Goal: Feedback & Contribution: Contribute content

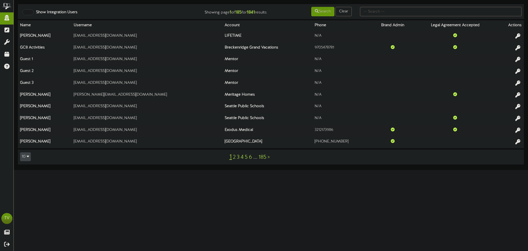
click at [401, 16] on div at bounding box center [441, 11] width 170 height 10
click at [400, 15] on input "text" at bounding box center [441, 11] width 162 height 9
paste input "gordon.barnes@gesa.com"
type input "gordon.barnes@gesa.com"
click at [315, 12] on icon at bounding box center [317, 11] width 4 height 4
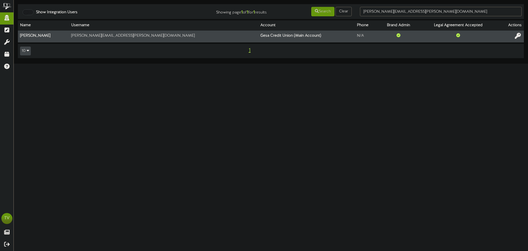
click at [516, 36] on icon at bounding box center [518, 36] width 6 height 6
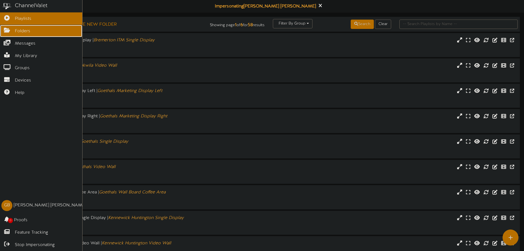
drag, startPoint x: 10, startPoint y: 28, endPoint x: 2, endPoint y: 28, distance: 8.0
click at [9, 28] on icon at bounding box center [7, 30] width 14 height 4
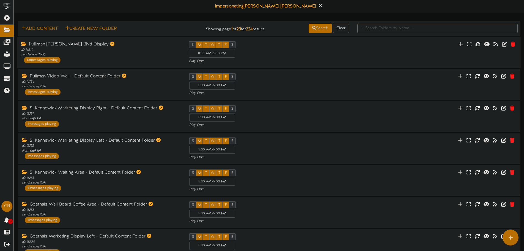
click at [71, 57] on div "Pullman SE Bishop Blvd Display ID: 14619 Landscape ( 16:9 ) 10 messages playing" at bounding box center [101, 52] width 168 height 22
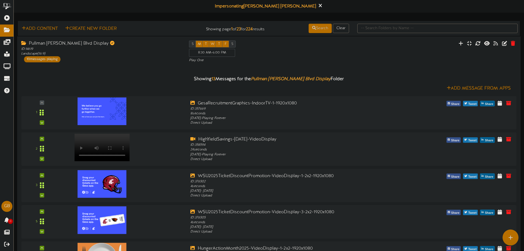
click at [87, 56] on div "ID: 14619 Landscape ( 16:9 )" at bounding box center [101, 51] width 160 height 9
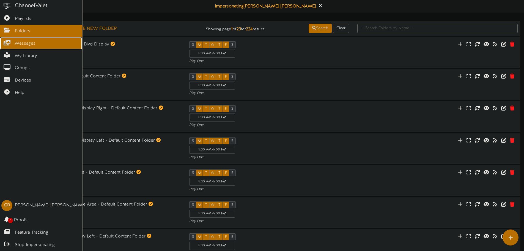
click at [7, 40] on icon at bounding box center [7, 42] width 14 height 4
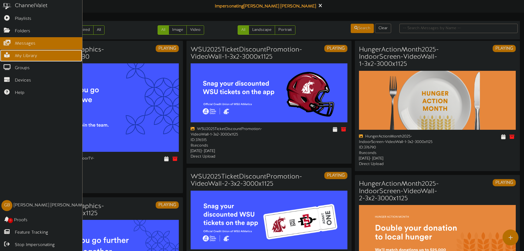
click at [7, 58] on link "My Library" at bounding box center [41, 56] width 82 height 12
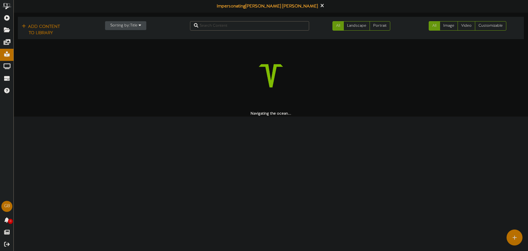
click at [122, 28] on button "Sorting by: Title" at bounding box center [125, 25] width 41 height 9
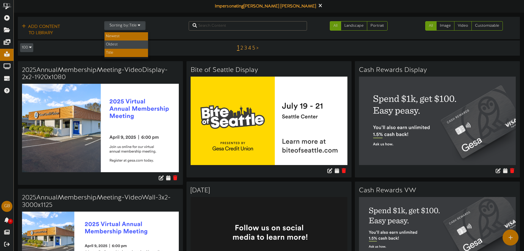
click at [120, 39] on div "Newest" at bounding box center [126, 36] width 43 height 8
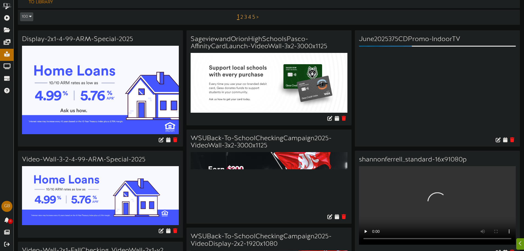
scroll to position [55, 0]
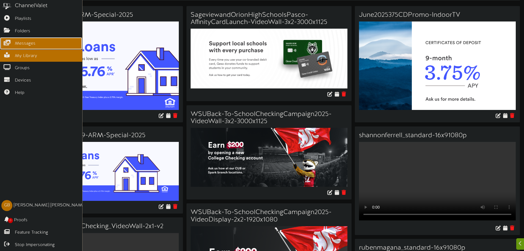
click at [8, 37] on link "Messages" at bounding box center [41, 43] width 82 height 12
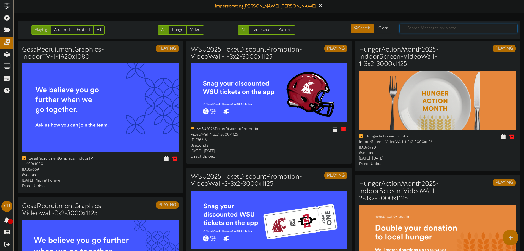
click at [451, 24] on input "text" at bounding box center [459, 28] width 118 height 9
paste input "2953fb2a-5db9-41f4-a2e9-fd03cbd81d55.mp4"
type input "2953fb2a-5db9-41f4-a2e9-fd03cbd81d55"
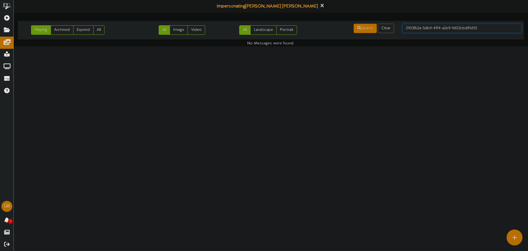
click at [417, 30] on input "2953fb2a-5db9-41f4-a2e9-fd03cbd81d55" at bounding box center [462, 28] width 119 height 9
click at [417, 29] on input "2953fb2a-5db9-41f4-a2e9-fd03cbd81d55" at bounding box center [462, 28] width 119 height 9
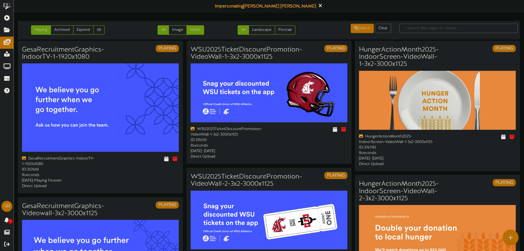
click at [196, 28] on link "Video" at bounding box center [196, 29] width 18 height 9
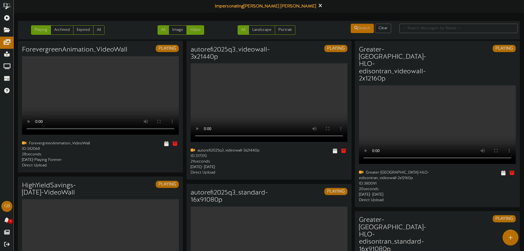
click at [164, 31] on link "All" at bounding box center [163, 29] width 11 height 9
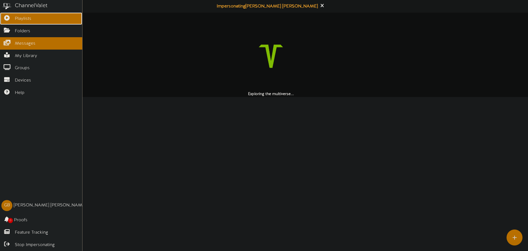
click at [20, 13] on link "Playlists" at bounding box center [41, 18] width 82 height 12
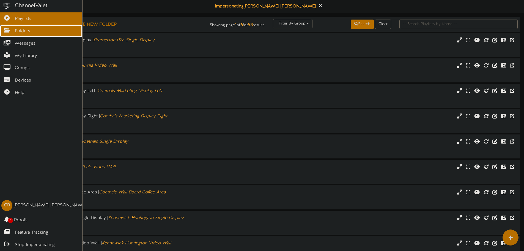
click at [7, 32] on icon at bounding box center [7, 30] width 14 height 4
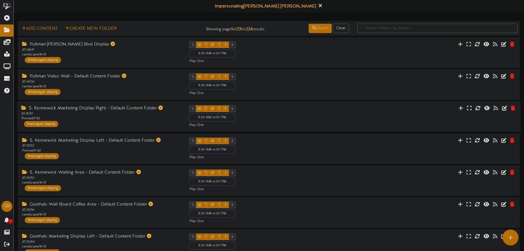
click at [83, 109] on div "S. Kennewick Marketing Display Right - Default Content Folder" at bounding box center [101, 108] width 160 height 6
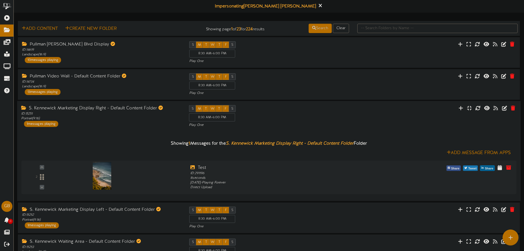
click at [102, 122] on div "S. Kennewick Marketing Display Right - Default Content Folder ID: 15251 Portrai…" at bounding box center [101, 116] width 168 height 22
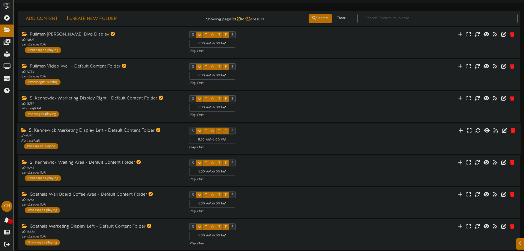
scroll to position [28, 0]
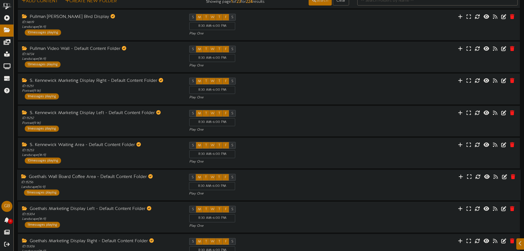
click at [78, 190] on div "Goethals Wall Board Coffee Area - Default Content Folder ID: 15256 Landscape ( …" at bounding box center [101, 185] width 168 height 22
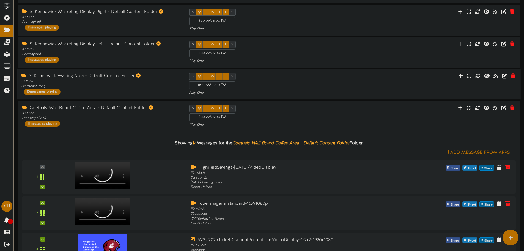
scroll to position [83, 0]
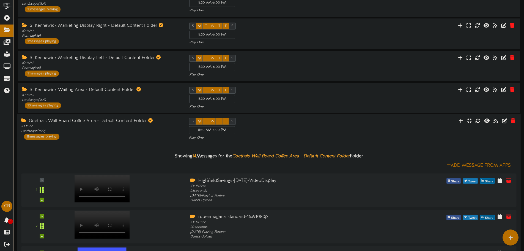
click at [77, 122] on div "Goethals Wall Board Coffee Area - Default Content Folder" at bounding box center [101, 121] width 160 height 6
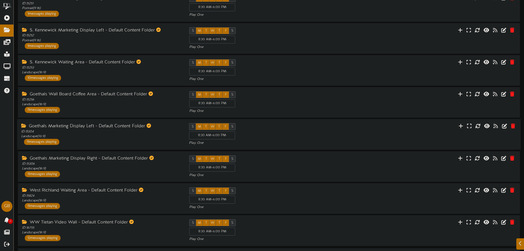
scroll to position [128, 0]
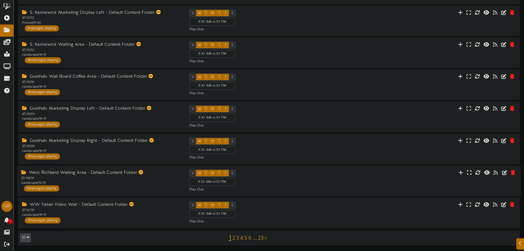
click at [89, 169] on div "West Richland Waiting Area - Default Content Folder ID: 15824 Landscape ( 16:9 …" at bounding box center [269, 180] width 504 height 31
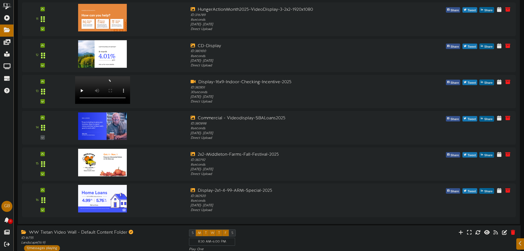
scroll to position [667, 0]
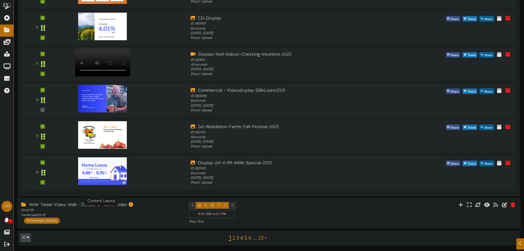
click at [92, 211] on div "ID: 16755 Landscape ( 16:9 )" at bounding box center [101, 212] width 160 height 9
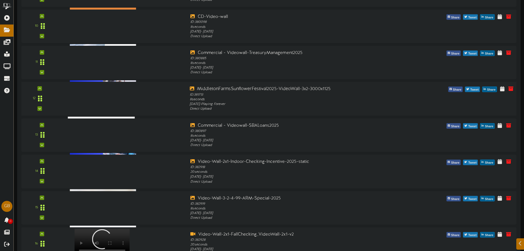
scroll to position [1279, 0]
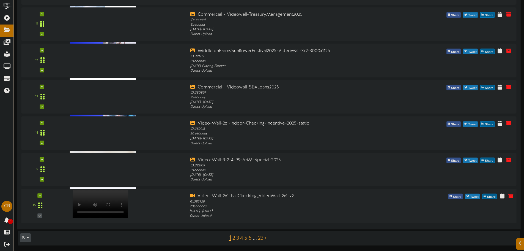
click at [112, 201] on div at bounding box center [100, 198] width 64 height 28
drag, startPoint x: 198, startPoint y: 194, endPoint x: 300, endPoint y: 194, distance: 101.6
click at [300, 194] on div "Video-Wall-2x1-FallChecking_VideoWall-2x1-v2" at bounding box center [290, 196] width 200 height 6
copy div "Video-Wall-2x1-FallChecking_VideoWall-2x1-v2"
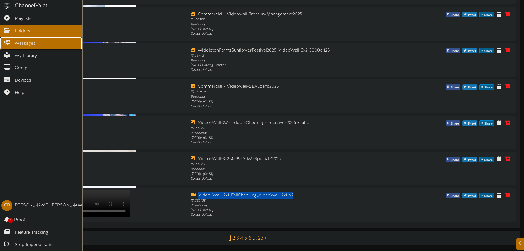
click at [12, 43] on icon at bounding box center [7, 42] width 14 height 4
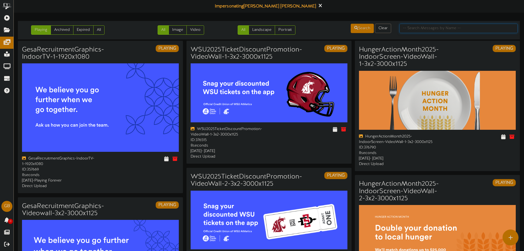
paste input "Video-Wall-2x1-FallChecking_VideoWall-2x1-v2"
type input "Video-Wall-2x1-FallChecking_VideoWall-2x1-v2"
click at [366, 29] on button "Search" at bounding box center [362, 28] width 23 height 9
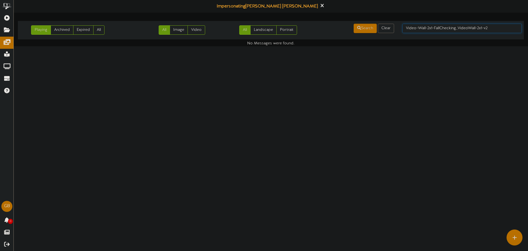
click at [474, 26] on input "Video-Wall-2x1-FallChecking_VideoWall-2x1-v2" at bounding box center [462, 28] width 119 height 9
click at [501, 28] on input "Video-Wall-2x1-FallChecking_VideoWall-2x1-v2" at bounding box center [462, 28] width 119 height 9
click at [387, 28] on button "Clear" at bounding box center [386, 28] width 16 height 9
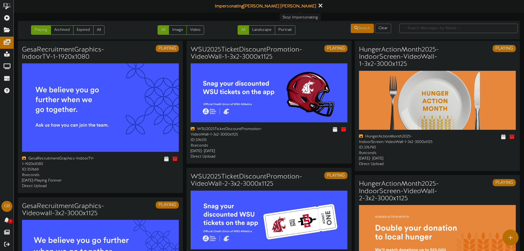
click at [318, 7] on icon at bounding box center [320, 5] width 4 height 6
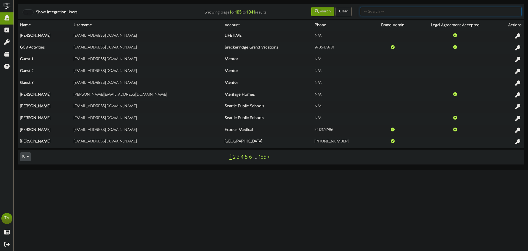
click at [386, 9] on input "text" at bounding box center [441, 11] width 162 height 9
type input "michigan"
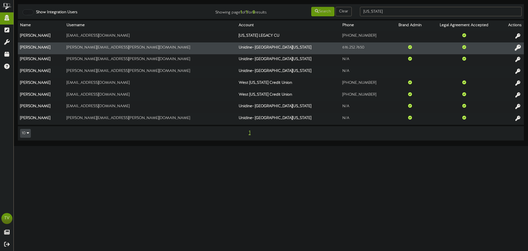
click at [521, 46] on button at bounding box center [518, 48] width 9 height 9
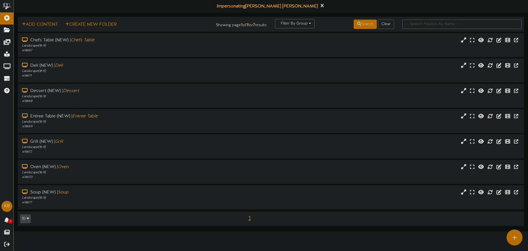
click at [149, 6] on div "Impersonating Katie Borowiak" at bounding box center [271, 6] width 515 height 13
click at [321, 7] on icon at bounding box center [323, 5] width 4 height 6
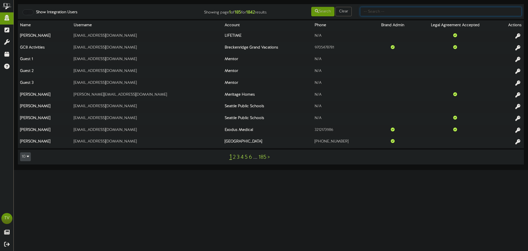
click at [411, 15] on input "text" at bounding box center [441, 11] width 162 height 9
type input "gesa"
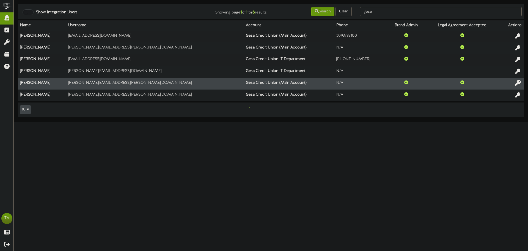
click at [518, 84] on icon at bounding box center [518, 83] width 6 height 6
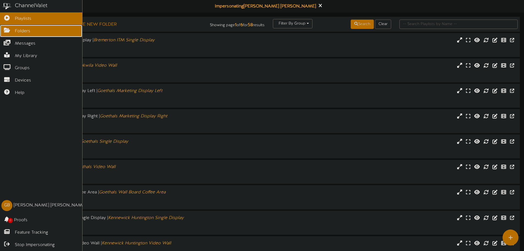
click at [4, 30] on icon at bounding box center [7, 30] width 14 height 4
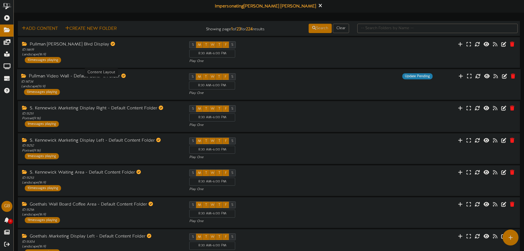
click at [137, 86] on div "ID: 14734 Landscape ( 16:9 )" at bounding box center [101, 84] width 160 height 9
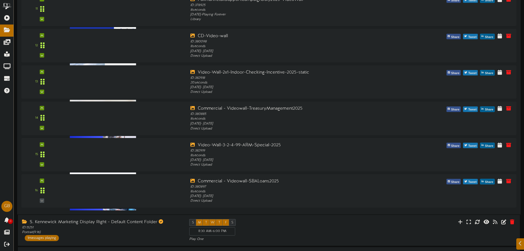
scroll to position [550, 0]
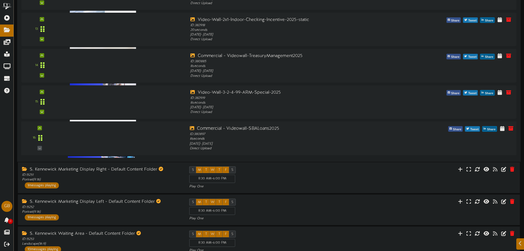
click at [120, 138] on div at bounding box center [100, 131] width 64 height 28
click at [113, 96] on div at bounding box center [100, 95] width 64 height 28
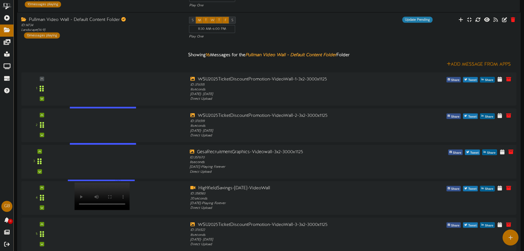
scroll to position [55, 0]
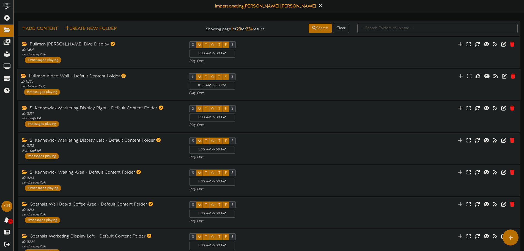
click at [142, 73] on div "Pullman Video Wall - Default Content Folder" at bounding box center [101, 76] width 160 height 6
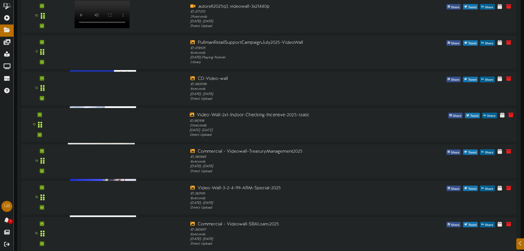
scroll to position [468, 0]
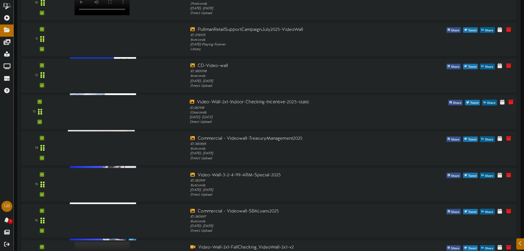
click at [116, 113] on div at bounding box center [100, 105] width 64 height 28
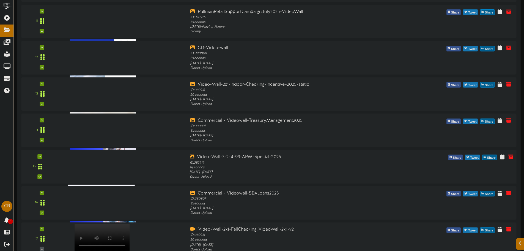
scroll to position [495, 0]
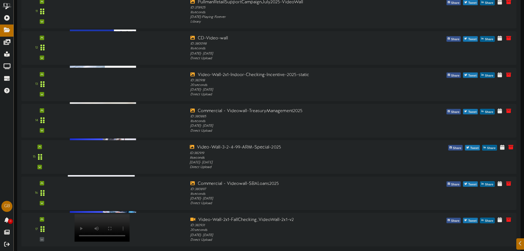
click at [110, 170] on div "15" at bounding box center [269, 157] width 500 height 34
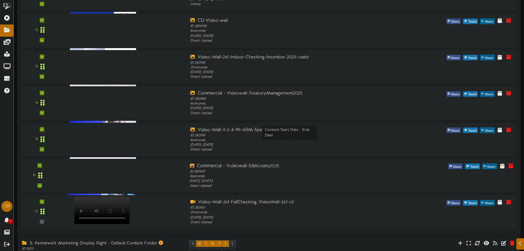
scroll to position [523, 0]
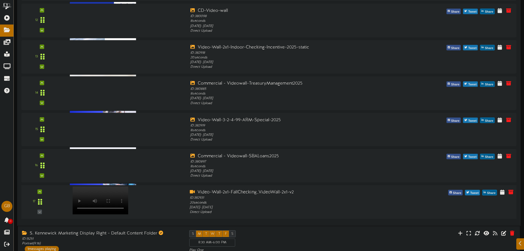
click at [107, 206] on div at bounding box center [100, 195] width 64 height 28
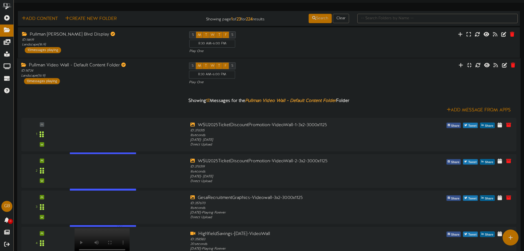
scroll to position [0, 0]
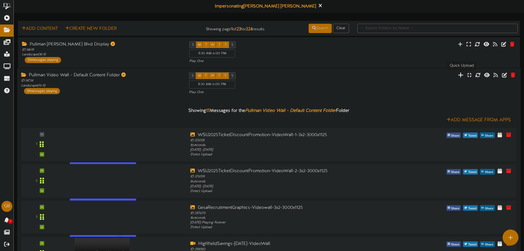
click at [463, 75] on icon at bounding box center [461, 75] width 6 height 6
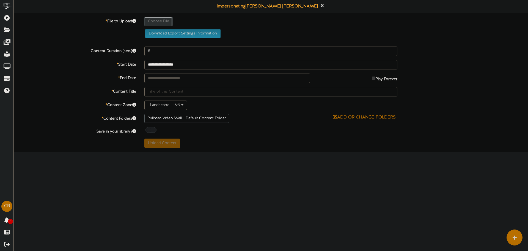
type input "**********"
type input "Video-Wall-2x1-FallChecking_VideoWall-2x1-v2"
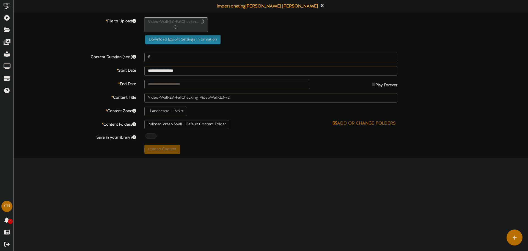
type input "19"
drag, startPoint x: 330, startPoint y: 71, endPoint x: 314, endPoint y: 69, distance: 16.3
click at [330, 70] on input "**********" at bounding box center [270, 70] width 253 height 9
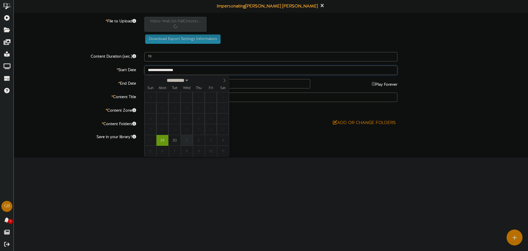
type input "**********"
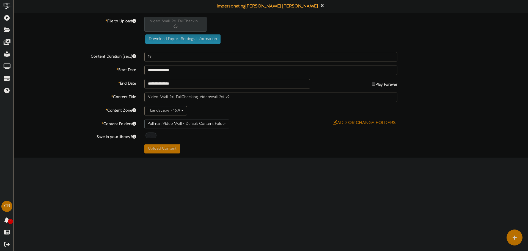
click at [242, 138] on div "Off On" at bounding box center [270, 135] width 253 height 7
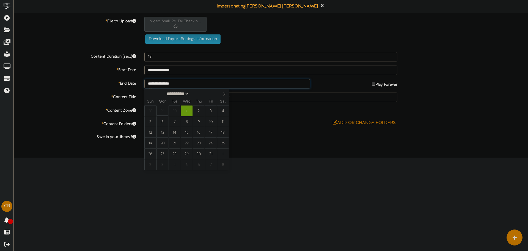
click at [260, 82] on input "**********" at bounding box center [227, 83] width 166 height 9
select select "*"
click at [223, 97] on span at bounding box center [224, 93] width 9 height 9
select select "**"
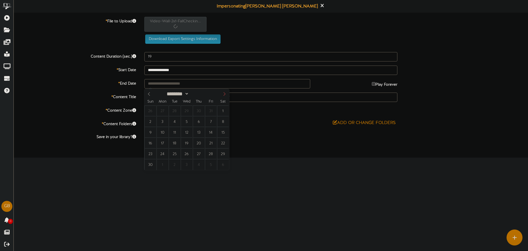
click at [223, 94] on icon at bounding box center [225, 94] width 4 height 4
type input "**********"
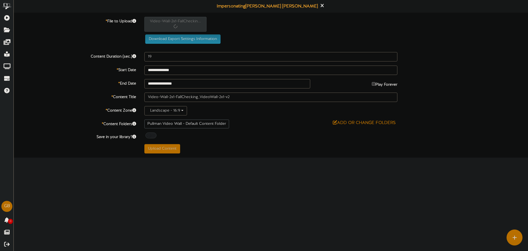
drag, startPoint x: 230, startPoint y: 170, endPoint x: 225, endPoint y: 165, distance: 6.2
click at [230, 157] on html "ChannelValet Playlists Folders Messages My Library Groups Devices Help GB Gordo…" at bounding box center [264, 78] width 528 height 157
click at [211, 144] on div "Upload Content" at bounding box center [270, 148] width 261 height 9
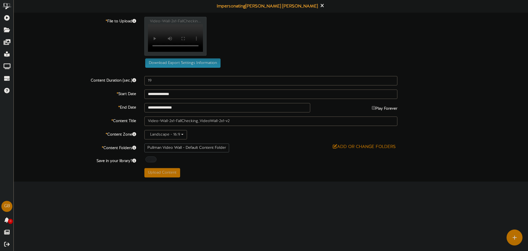
click at [195, 181] on html "ChannelValet Playlists Folders Messages My Library Groups Devices Help GB Gordo…" at bounding box center [264, 90] width 528 height 181
click at [154, 143] on div "**********" at bounding box center [271, 97] width 515 height 160
click at [155, 156] on div at bounding box center [151, 159] width 11 height 6
click at [160, 168] on button "Upload Content" at bounding box center [162, 172] width 36 height 9
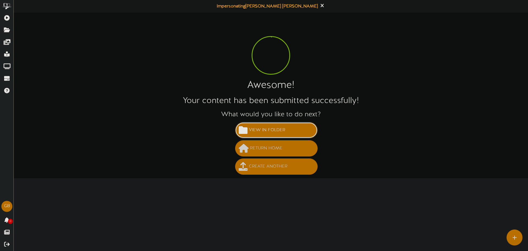
click at [262, 135] on span "View in Folder" at bounding box center [267, 130] width 39 height 9
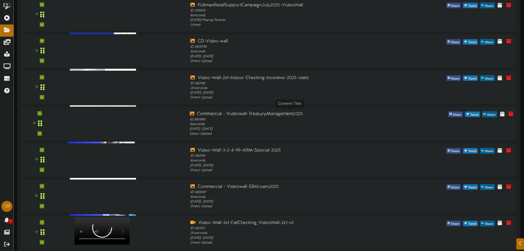
scroll to position [502, 0]
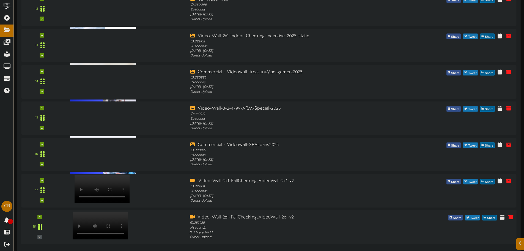
click at [126, 228] on div at bounding box center [100, 220] width 64 height 28
click at [99, 194] on div at bounding box center [100, 183] width 64 height 28
click at [101, 159] on div at bounding box center [100, 147] width 64 height 28
click at [509, 180] on icon at bounding box center [511, 180] width 6 height 6
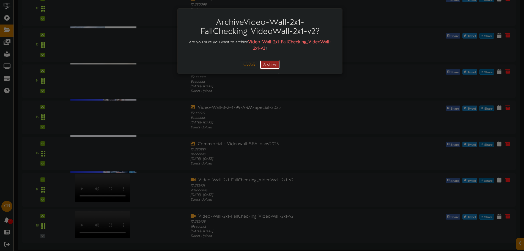
click at [269, 63] on button "Archive" at bounding box center [270, 64] width 20 height 9
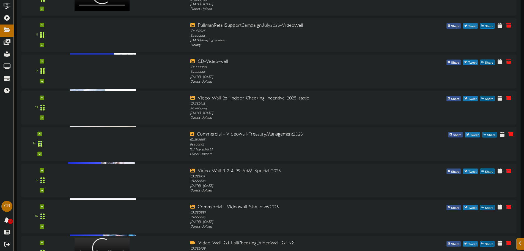
scroll to position [466, 0]
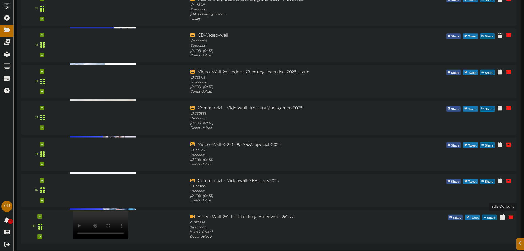
click at [504, 220] on icon at bounding box center [502, 217] width 5 height 6
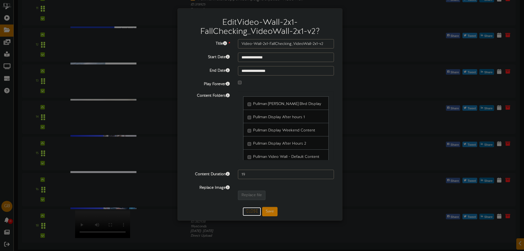
click at [253, 215] on button "Close" at bounding box center [252, 211] width 18 height 9
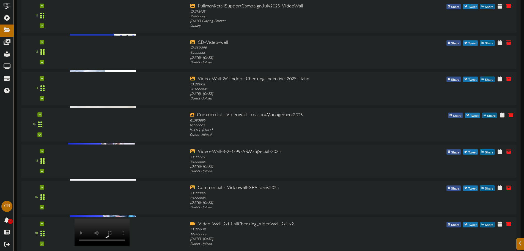
scroll to position [460, 0]
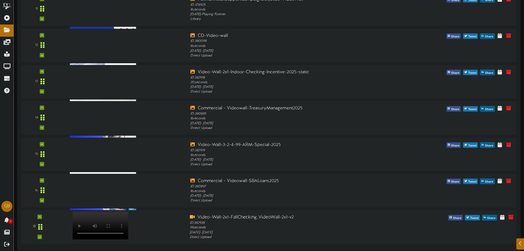
click at [99, 239] on video at bounding box center [100, 225] width 56 height 28
click at [511, 217] on icon at bounding box center [511, 217] width 6 height 6
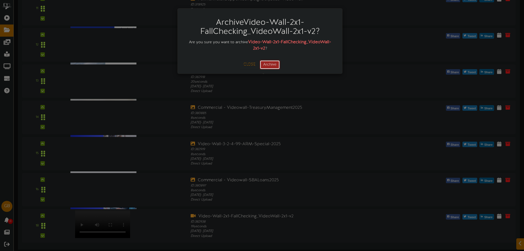
click at [276, 65] on button "Archive" at bounding box center [270, 64] width 20 height 9
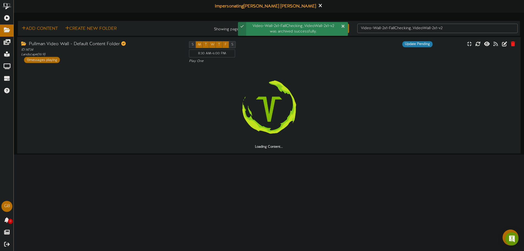
scroll to position [0, 0]
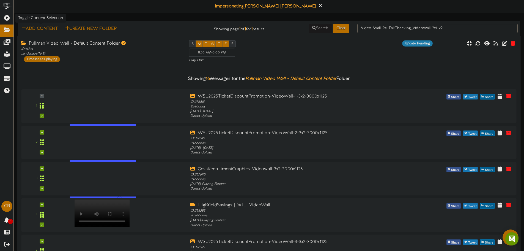
click at [39, 32] on button "Add Content" at bounding box center [39, 28] width 39 height 7
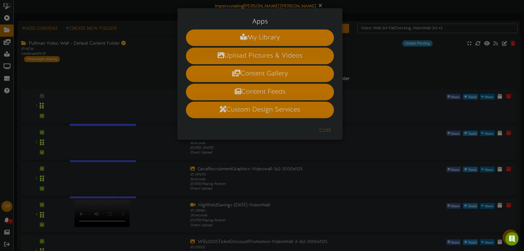
click at [265, 58] on li "Upload Pictures & Videos" at bounding box center [260, 56] width 148 height 17
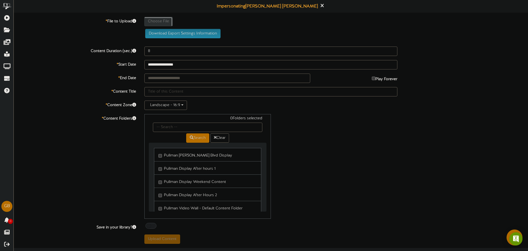
type input "**********"
type input "Video-Wall-2x1-FallChecking_VideoWall-2x1-v2"
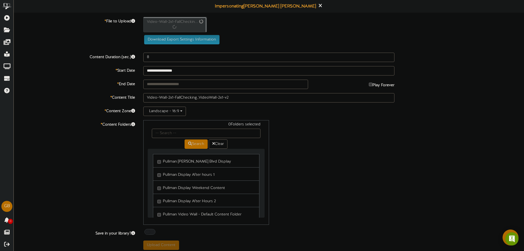
type input "19"
type input "**********"
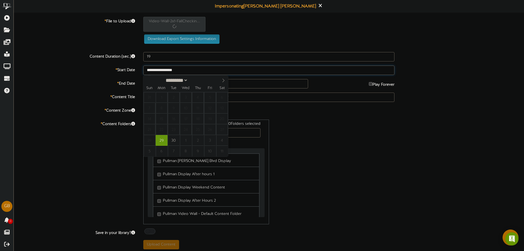
click at [299, 69] on input "**********" at bounding box center [268, 70] width 251 height 9
select select "*"
click at [224, 83] on span at bounding box center [223, 79] width 9 height 9
type input "**********"
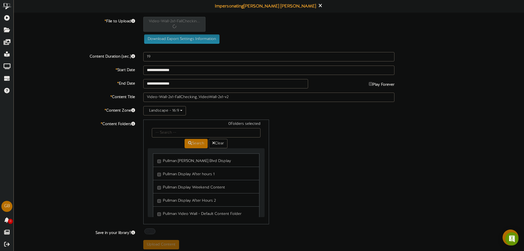
click at [372, 122] on div "0 Folders selected Search Clear Pullman [PERSON_NAME] Blvd Display Pullman Disp…" at bounding box center [269, 171] width 260 height 105
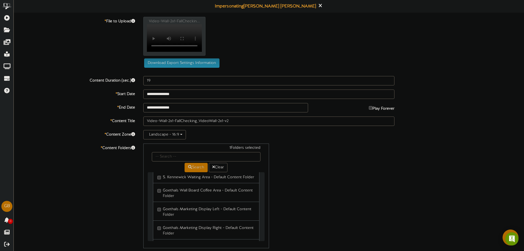
scroll to position [110, 0]
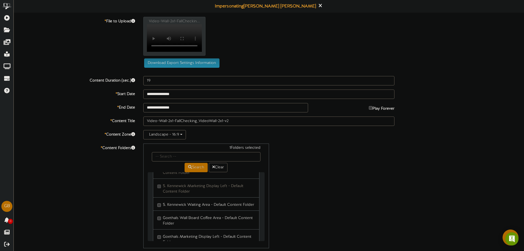
click at [158, 200] on label "S. Kennewick Waiting Area - Default Content Folder" at bounding box center [205, 203] width 97 height 7
click at [158, 213] on label "Goethals Wall Board Coffee Area - Default Content Folder" at bounding box center [205, 219] width 97 height 13
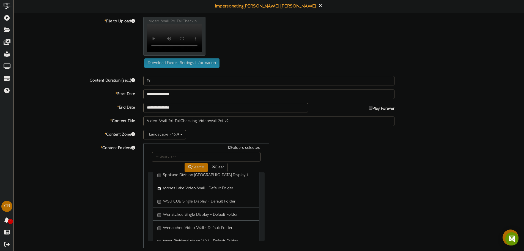
scroll to position [853, 0]
click at [158, 196] on label "Wenatchee Video Wall - Default Folder" at bounding box center [194, 199] width 75 height 7
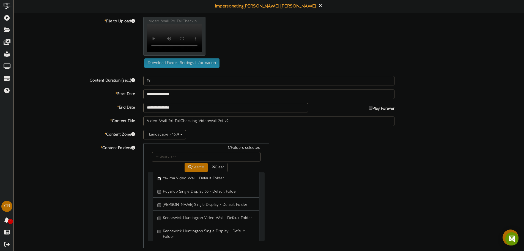
scroll to position [1046, 0]
click at [157, 200] on link "Kennewick Huntington Video Wall - Default Folder" at bounding box center [206, 204] width 106 height 13
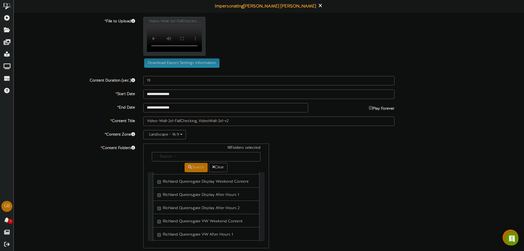
scroll to position [1486, 0]
click at [174, 152] on input "text" at bounding box center [206, 156] width 108 height 9
drag, startPoint x: 314, startPoint y: 169, endPoint x: 301, endPoint y: 169, distance: 12.4
click at [314, 169] on div "18 Folders selected Search Clear Pullman [PERSON_NAME] Blvd Display Pullman Dis…" at bounding box center [269, 195] width 260 height 105
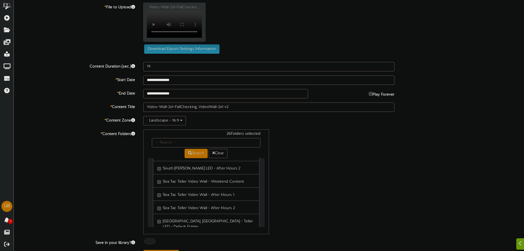
click at [154, 238] on div at bounding box center [149, 241] width 11 height 6
click at [167, 250] on button "Upload Content" at bounding box center [161, 254] width 36 height 9
type input "**********"
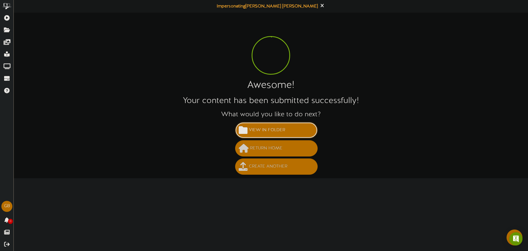
click at [262, 132] on span "View in Folder" at bounding box center [267, 130] width 39 height 9
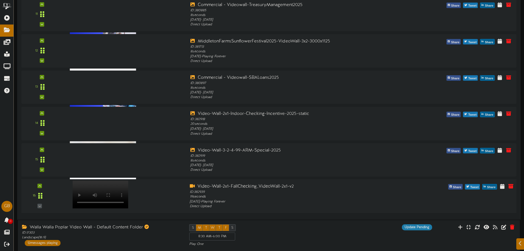
scroll to position [1168, 0]
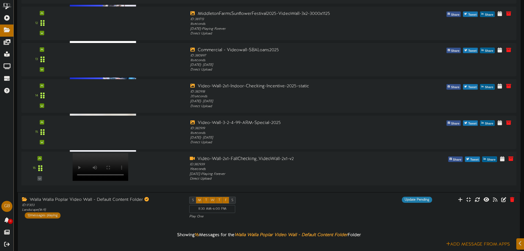
click at [107, 173] on div at bounding box center [100, 161] width 64 height 28
click at [511, 157] on icon at bounding box center [511, 158] width 6 height 6
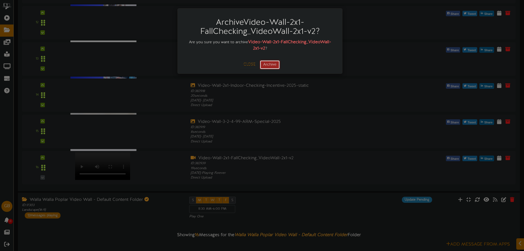
click at [262, 64] on button "Archive" at bounding box center [270, 64] width 20 height 9
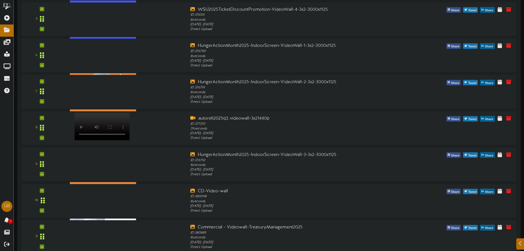
scroll to position [1572, 0]
